Goal: Task Accomplishment & Management: Complete application form

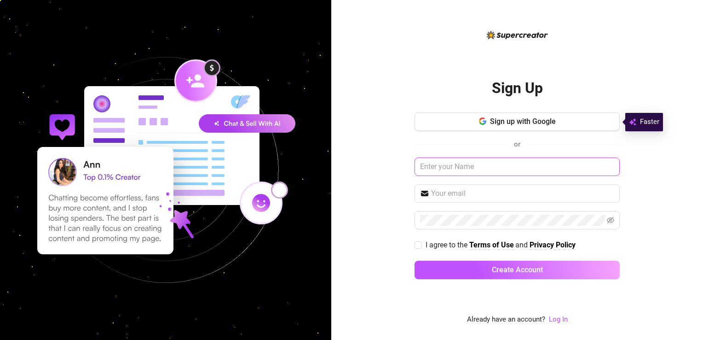
click at [438, 173] on input "text" at bounding box center [517, 166] width 205 height 18
type input "j"
type input "[PERSON_NAME]"
click at [448, 192] on input "text" at bounding box center [522, 193] width 183 height 11
type input "[EMAIL_ADDRESS][DOMAIN_NAME]"
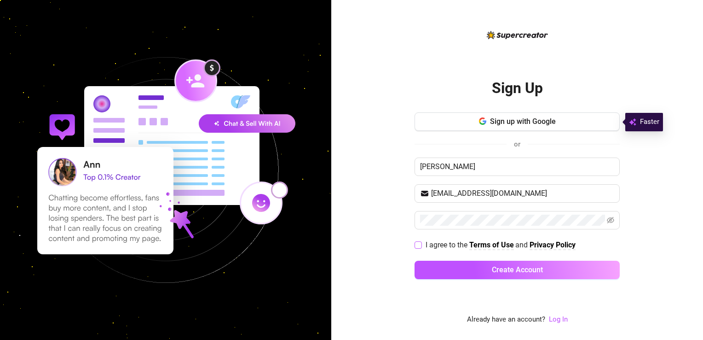
click at [414, 245] on div "Sign Up Sign up with Google or [PERSON_NAME] [EMAIL_ADDRESS][DOMAIN_NAME] I agr…" at bounding box center [517, 170] width 372 height 340
click at [418, 246] on input "I agree to the Terms of Use and Privacy Policy" at bounding box center [418, 244] width 6 height 6
checkbox input "true"
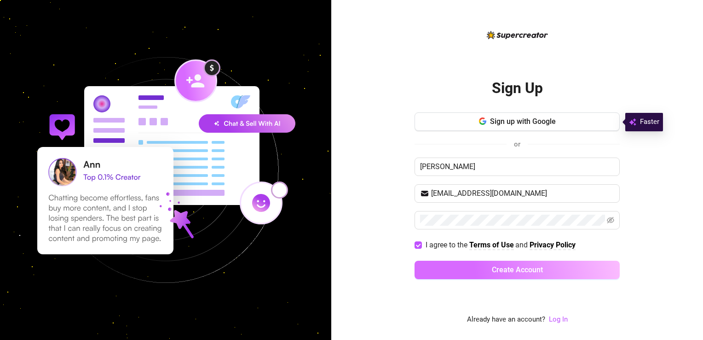
click at [510, 271] on span "Create Account" at bounding box center [517, 269] width 51 height 9
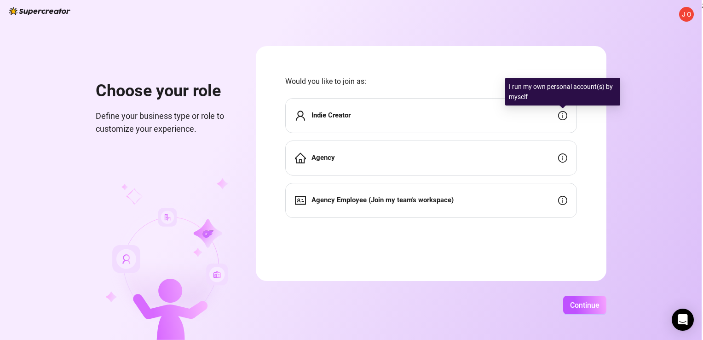
click at [563, 115] on icon "info-circle" at bounding box center [562, 115] width 9 height 9
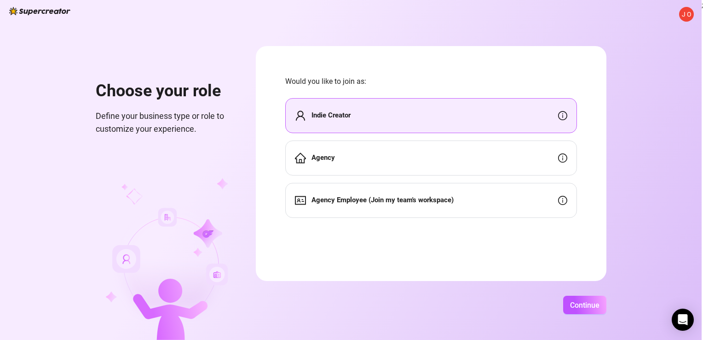
click at [379, 117] on div "Indie Creator" at bounding box center [431, 115] width 292 height 35
click at [357, 116] on div "Indie Creator" at bounding box center [431, 115] width 292 height 35
click at [337, 116] on strong "Indie Creator" at bounding box center [331, 115] width 39 height 8
drag, startPoint x: 337, startPoint y: 116, endPoint x: 375, endPoint y: 117, distance: 38.2
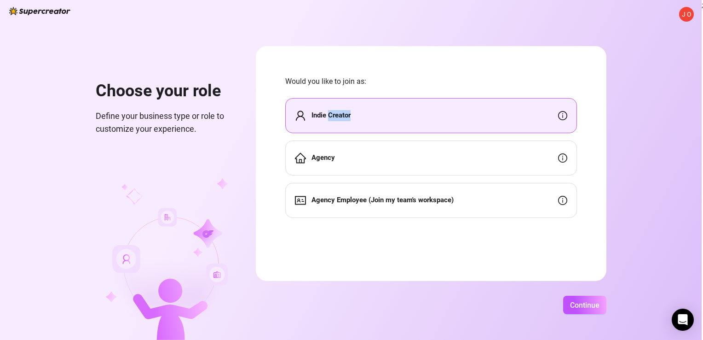
click at [375, 117] on div "Indie Creator" at bounding box center [431, 115] width 292 height 35
click at [389, 170] on div "Agency" at bounding box center [431, 157] width 292 height 35
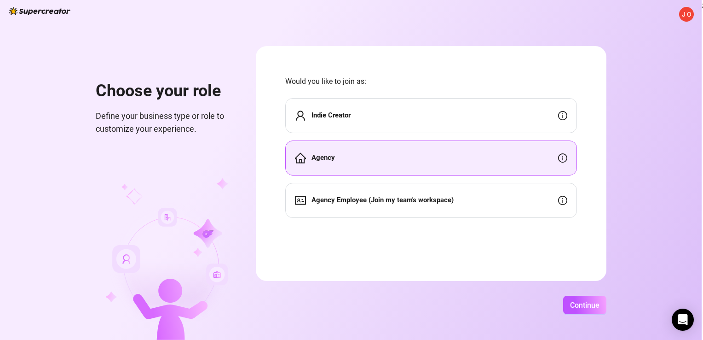
click at [340, 115] on strong "Indie Creator" at bounding box center [331, 115] width 39 height 8
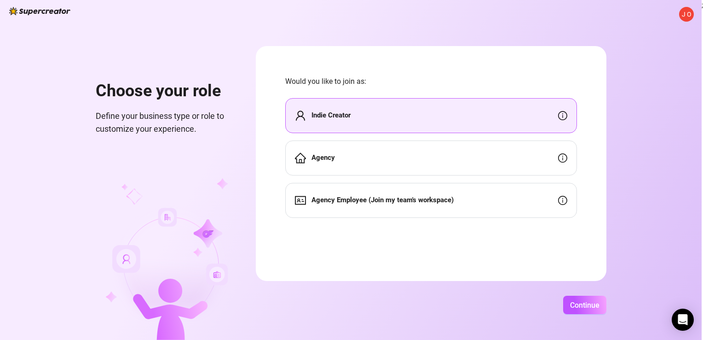
click at [348, 116] on strong "Indie Creator" at bounding box center [331, 115] width 39 height 8
drag, startPoint x: 348, startPoint y: 116, endPoint x: 317, endPoint y: 117, distance: 31.3
click at [317, 117] on strong "Indie Creator" at bounding box center [331, 115] width 39 height 8
click at [318, 117] on strong "Indie Creator" at bounding box center [331, 115] width 39 height 8
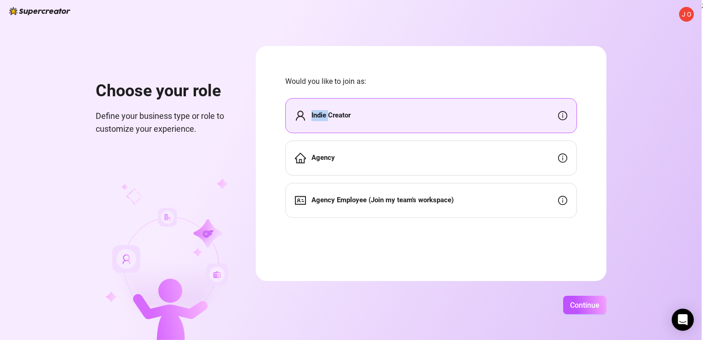
click at [318, 117] on strong "Indie Creator" at bounding box center [331, 115] width 39 height 8
drag, startPoint x: 318, startPoint y: 117, endPoint x: 335, endPoint y: 117, distance: 17.0
click at [335, 117] on strong "Indie Creator" at bounding box center [331, 115] width 39 height 8
click at [334, 162] on span "Agency" at bounding box center [323, 157] width 23 height 11
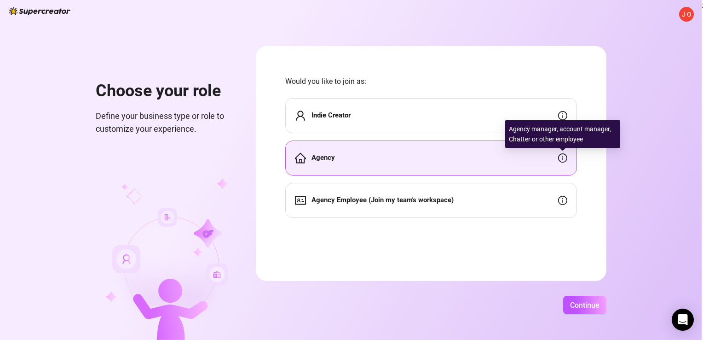
click at [562, 159] on icon "info-circle" at bounding box center [562, 157] width 9 height 9
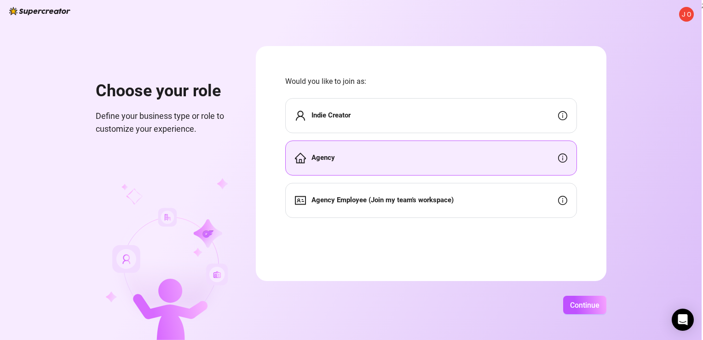
click at [587, 179] on form "Would you like to join as: Indie Creator Agency Agency Employee (Join my team's…" at bounding box center [431, 163] width 351 height 235
drag, startPoint x: 578, startPoint y: 305, endPoint x: 407, endPoint y: 256, distance: 177.9
click at [412, 260] on form "Would you like to join as: Indie Creator Agency Agency Employee (Join my team's…" at bounding box center [431, 163] width 351 height 235
click at [573, 303] on span "Continue" at bounding box center [584, 305] width 29 height 9
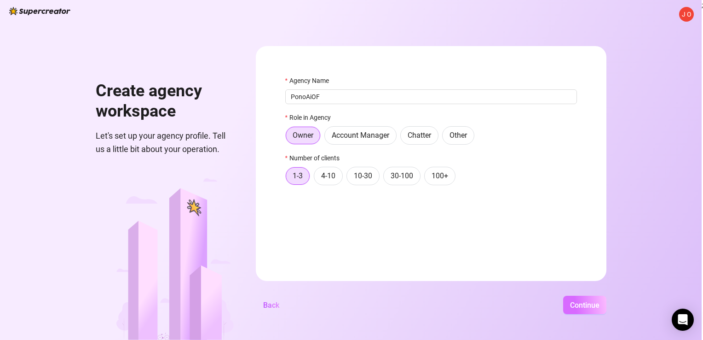
type input "PonoAiOF"
click at [582, 308] on span "Continue" at bounding box center [584, 305] width 29 height 9
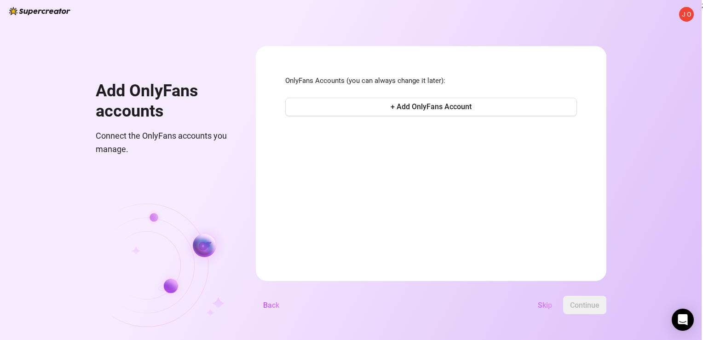
click at [545, 307] on span "Skip" at bounding box center [545, 305] width 14 height 9
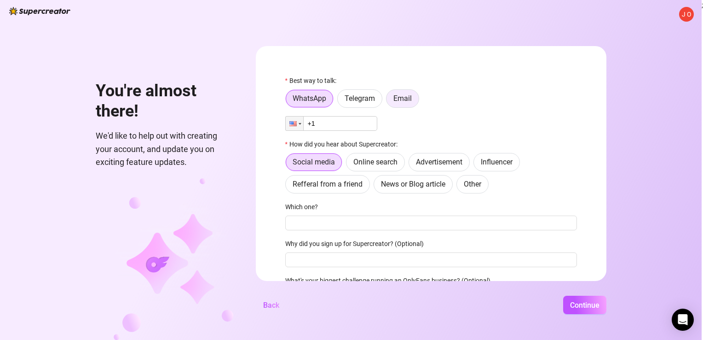
click at [398, 97] on span "Email" at bounding box center [403, 98] width 18 height 9
click at [389, 101] on input "Email" at bounding box center [389, 101] width 0 height 0
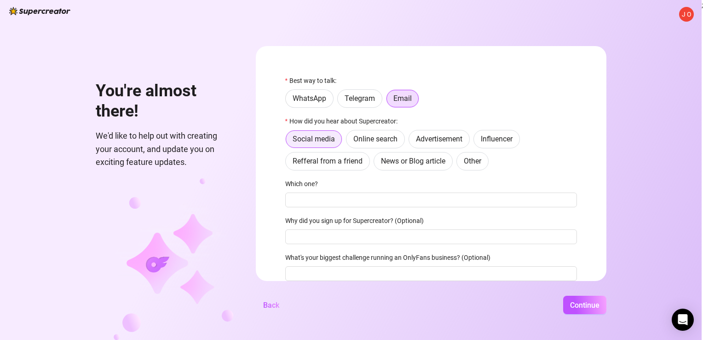
click at [324, 139] on span "Social media" at bounding box center [314, 138] width 42 height 9
click at [289, 142] on input "Social media" at bounding box center [289, 142] width 0 height 0
click at [314, 198] on input "Which one?" at bounding box center [431, 199] width 292 height 15
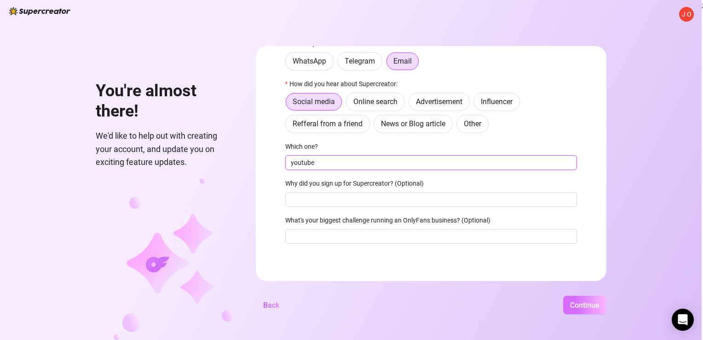
type input "youtube"
click at [592, 307] on span "Continue" at bounding box center [584, 305] width 29 height 9
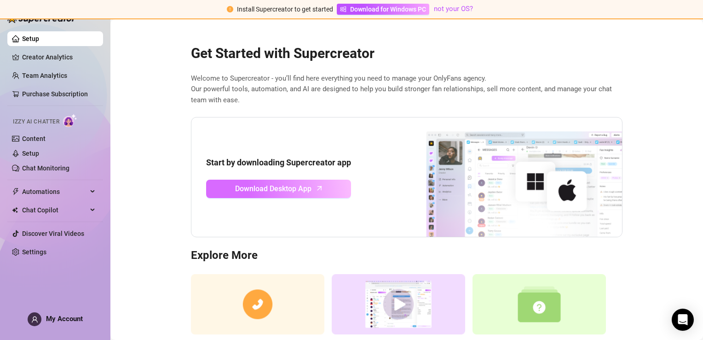
click at [274, 188] on span "Download Desktop App" at bounding box center [273, 189] width 76 height 12
